Goal: Task Accomplishment & Management: Use online tool/utility

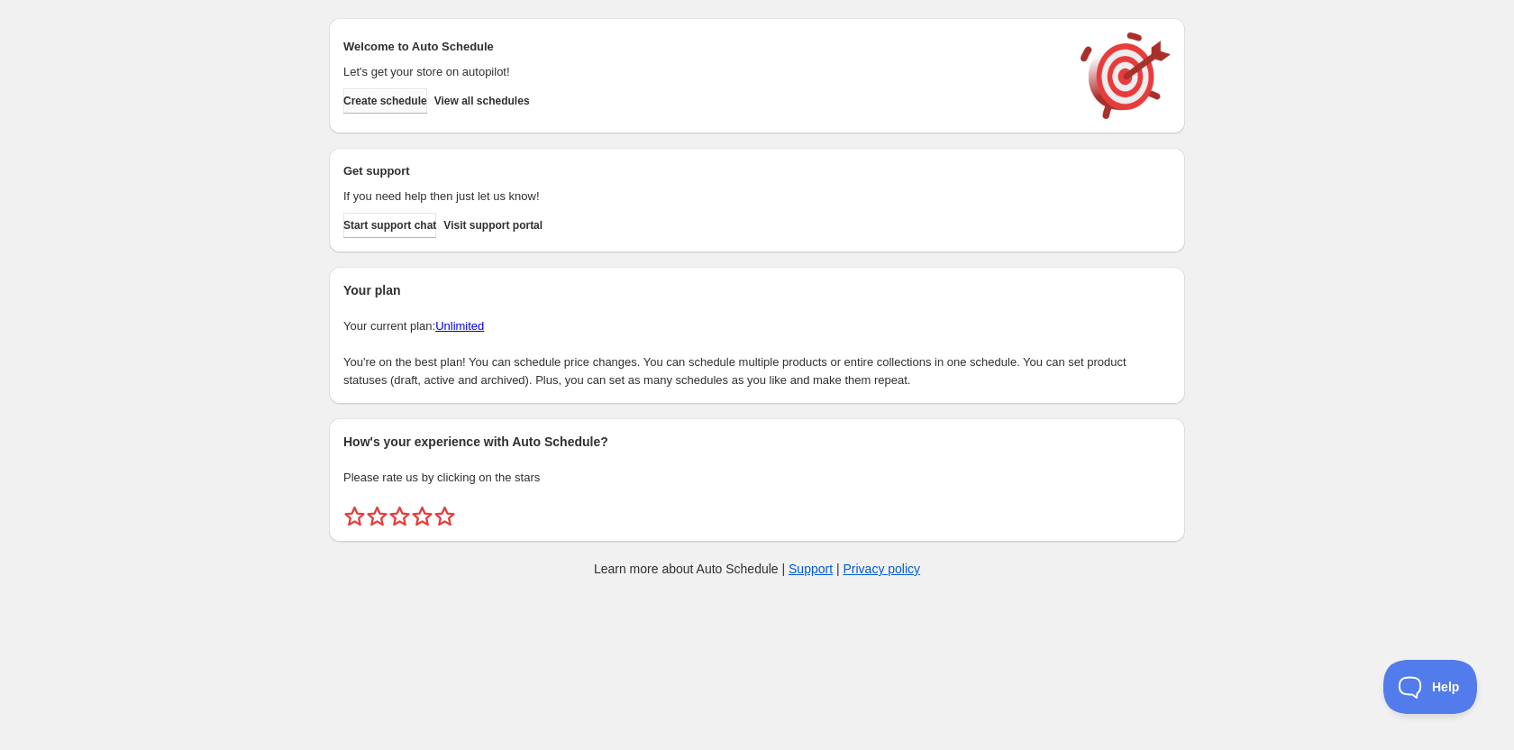
click at [427, 98] on button "Create schedule" at bounding box center [385, 100] width 84 height 25
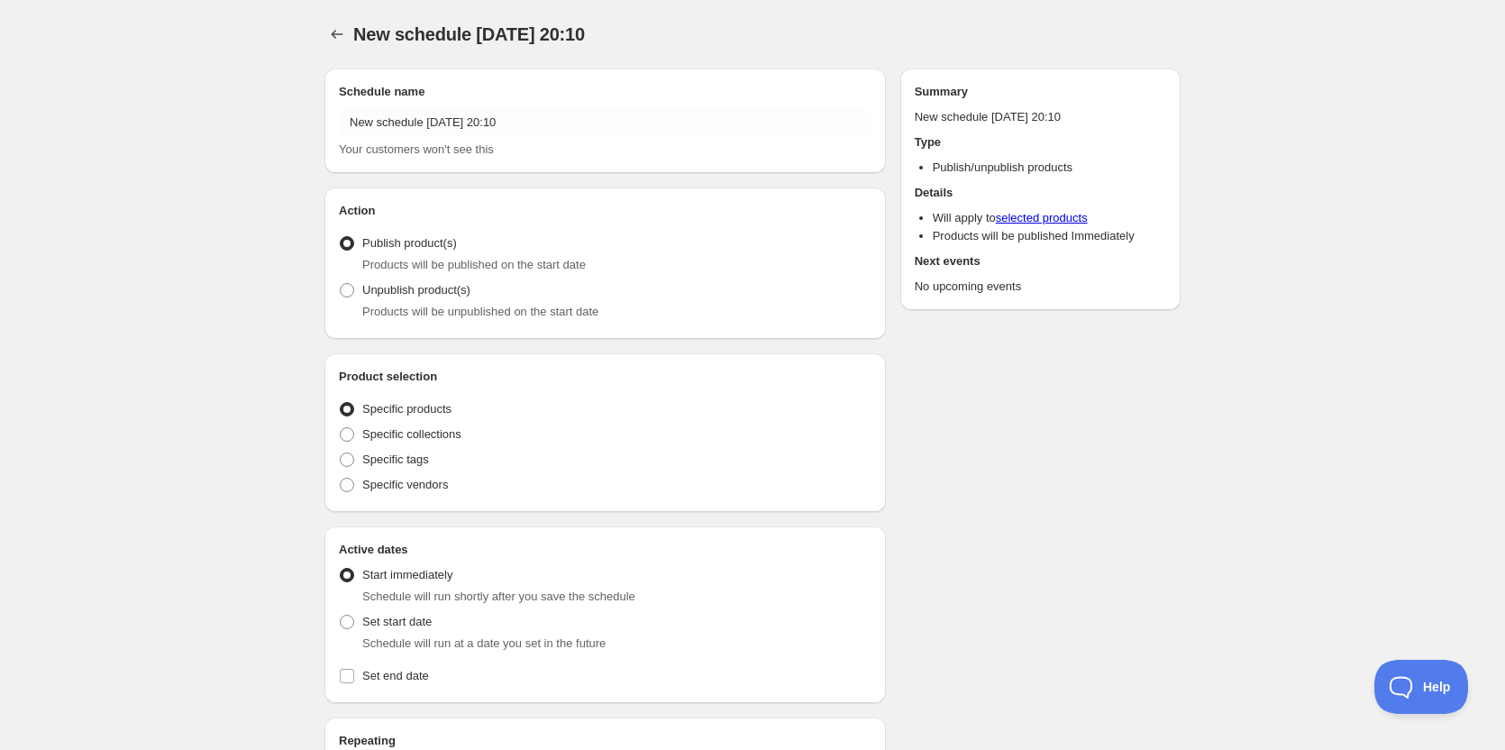
radio input "true"
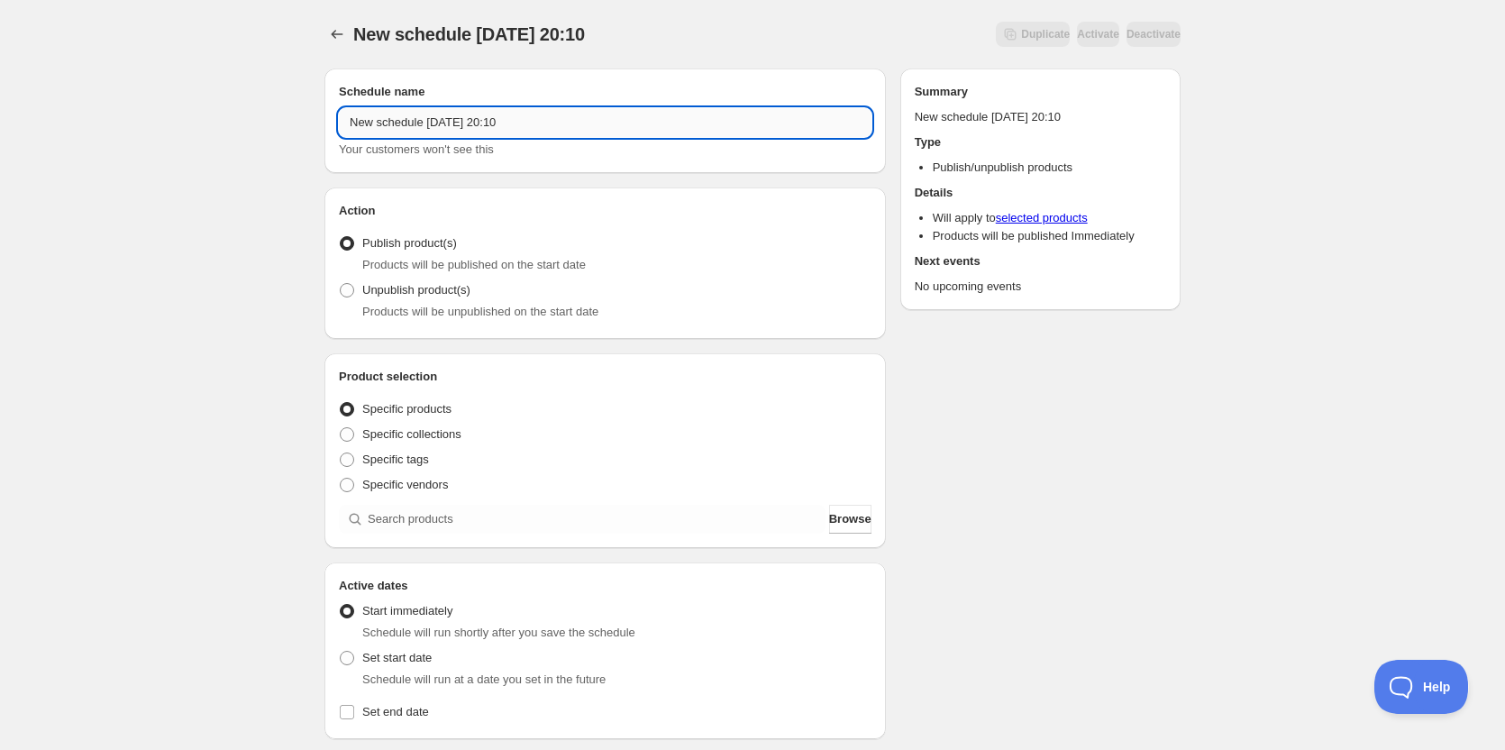
drag, startPoint x: 467, startPoint y: 119, endPoint x: 476, endPoint y: 122, distance: 9.4
click at [470, 120] on input "New schedule [DATE] 20:10" at bounding box center [605, 122] width 533 height 29
drag, startPoint x: 534, startPoint y: 119, endPoint x: 41, endPoint y: 151, distance: 493.1
click at [41, 151] on div "New schedule [DATE] 20:10. This page is ready New schedule [DATE] 20:10 Duplica…" at bounding box center [752, 687] width 1505 height 1374
type input "[PERSON_NAME]"
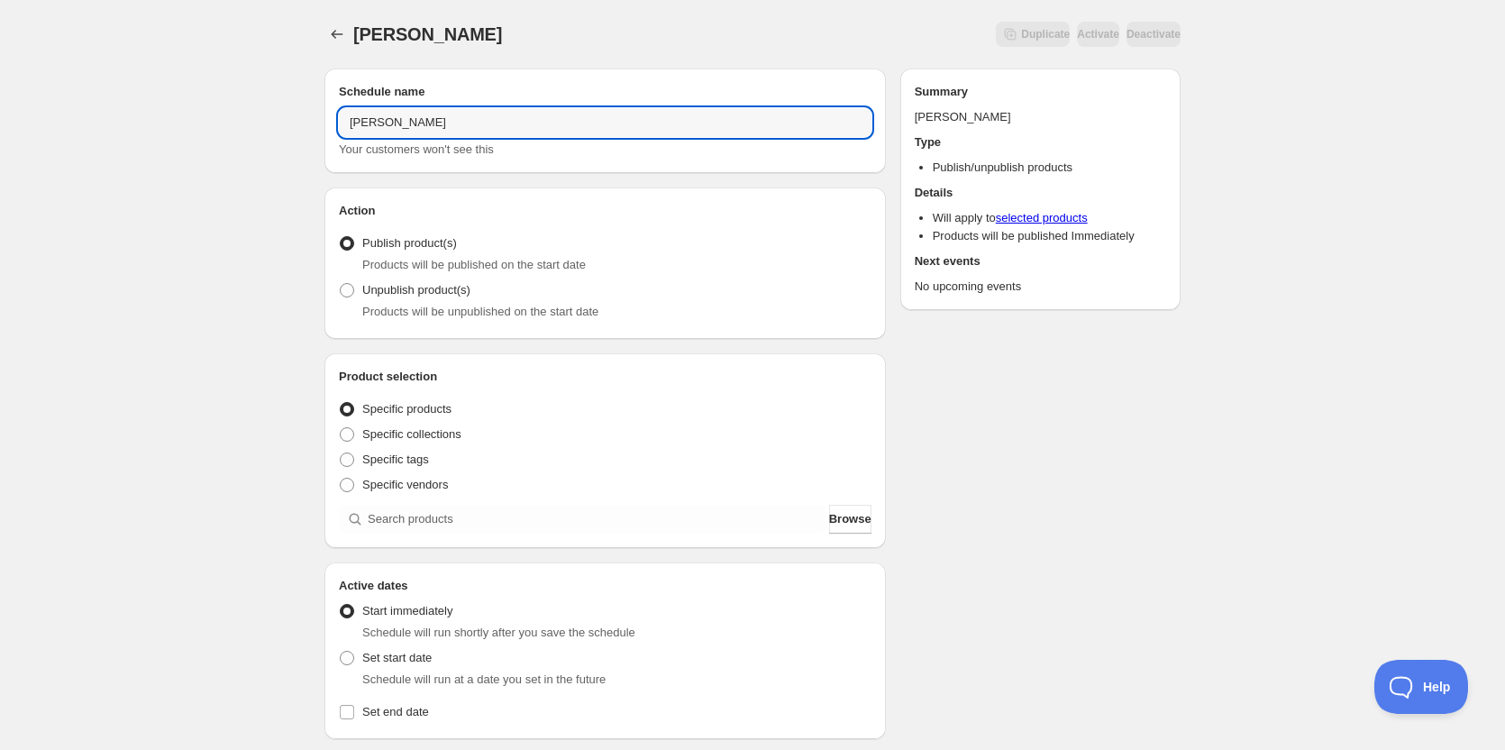
click at [324, 0] on button "Submit" at bounding box center [349, 9] width 51 height 19
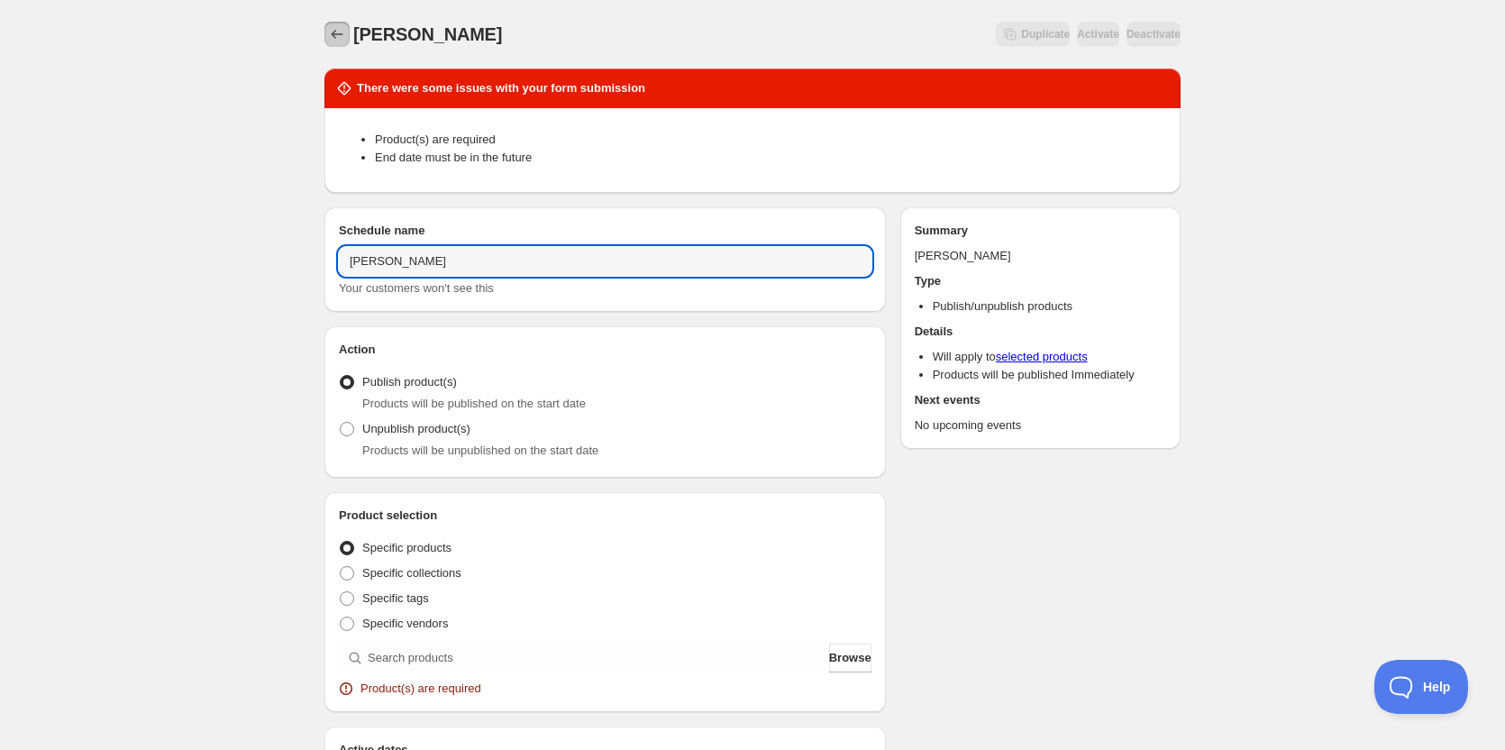
click at [331, 41] on icon "Schedules" at bounding box center [337, 34] width 18 height 18
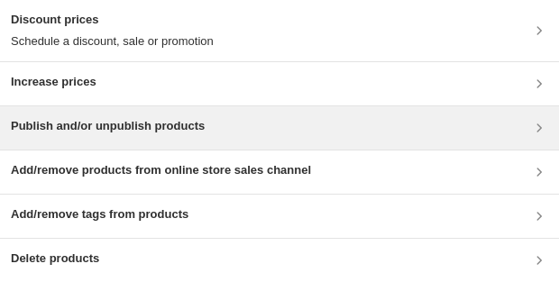
click at [441, 142] on div "Publish and/or unpublish products" at bounding box center [279, 127] width 559 height 43
